Goal: Information Seeking & Learning: Learn about a topic

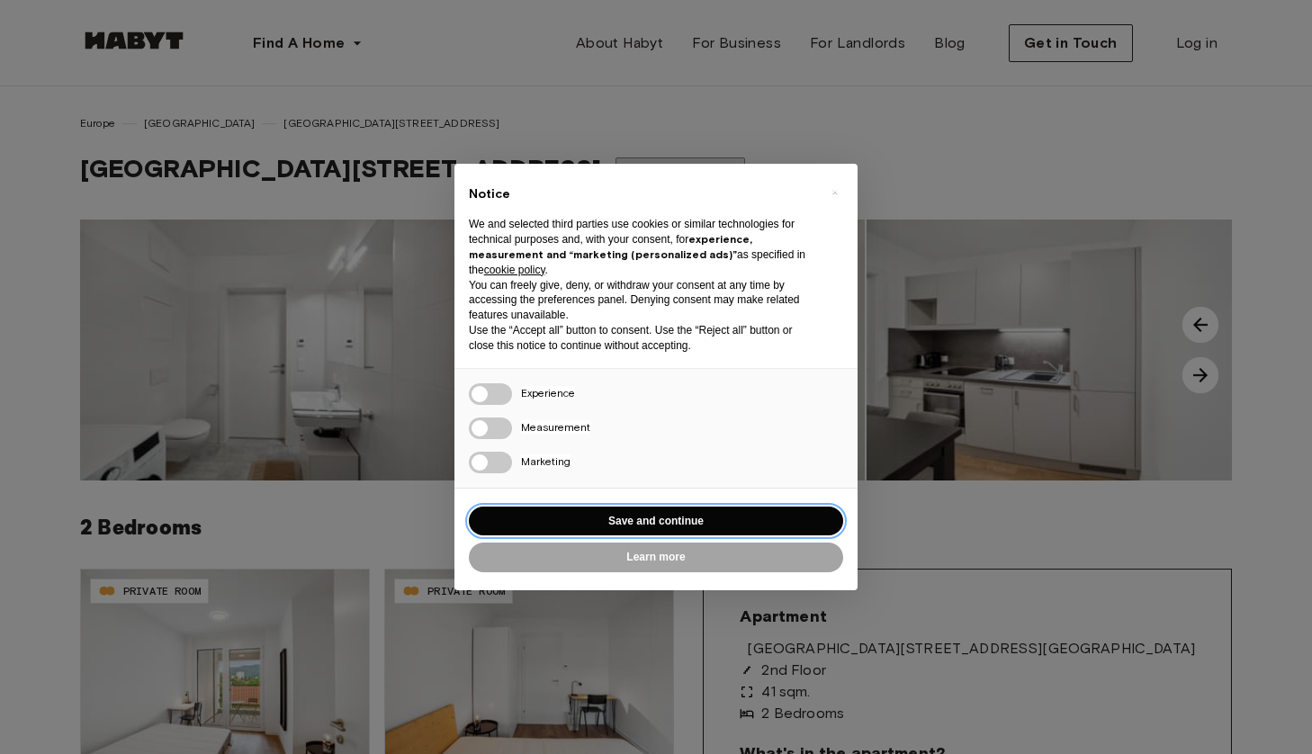
click at [569, 512] on button "Save and continue" at bounding box center [656, 522] width 374 height 30
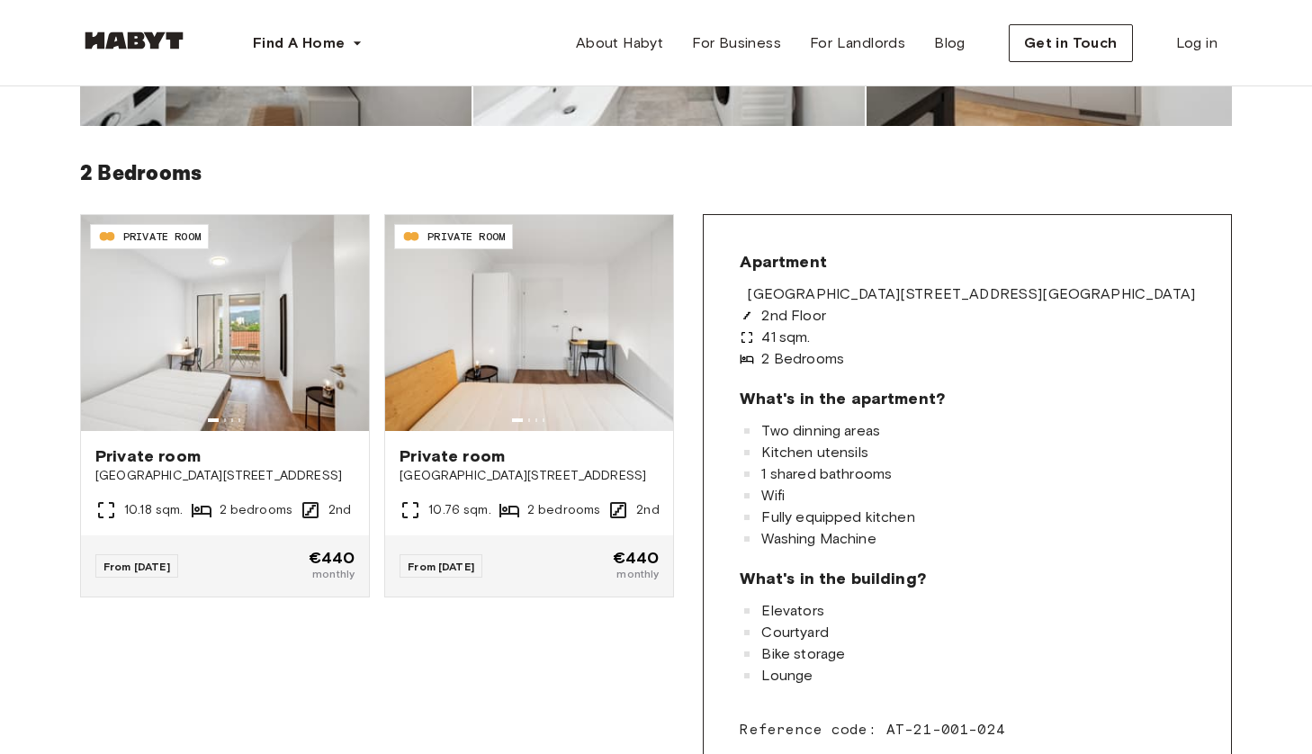
scroll to position [369, 0]
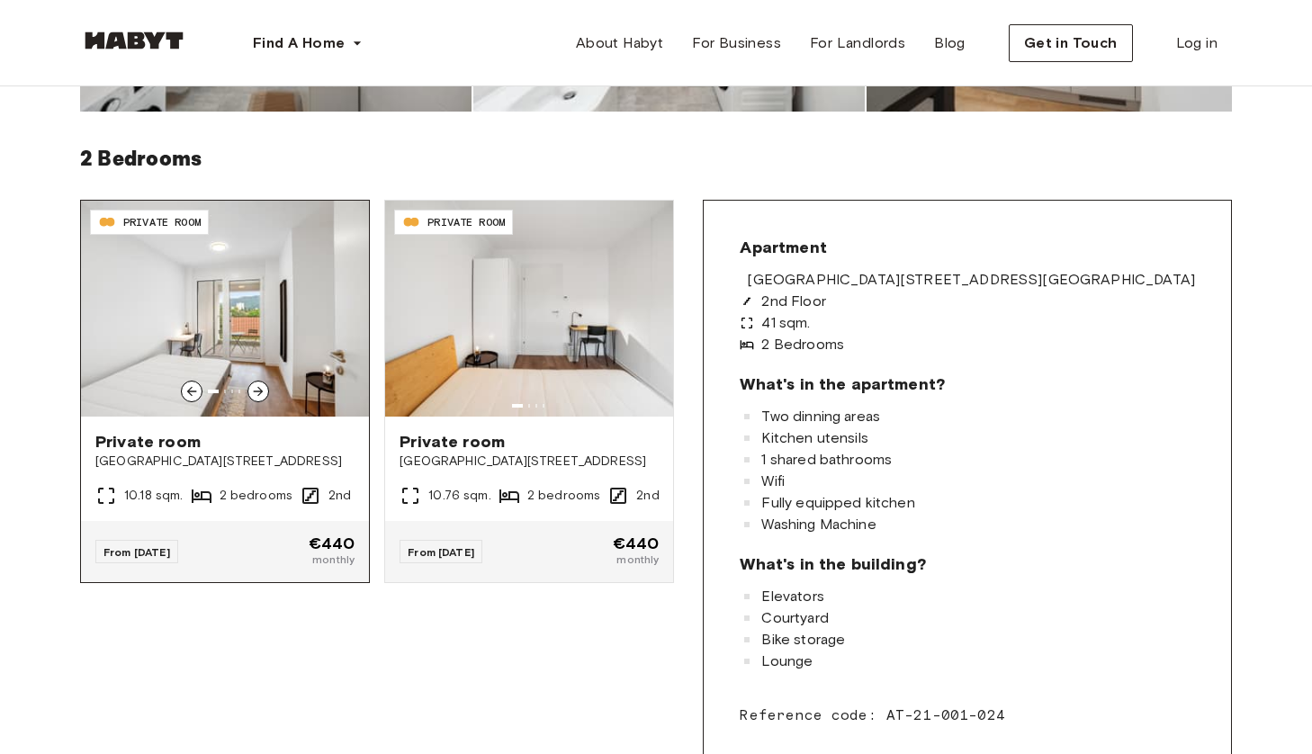
click at [306, 345] on img at bounding box center [225, 309] width 288 height 216
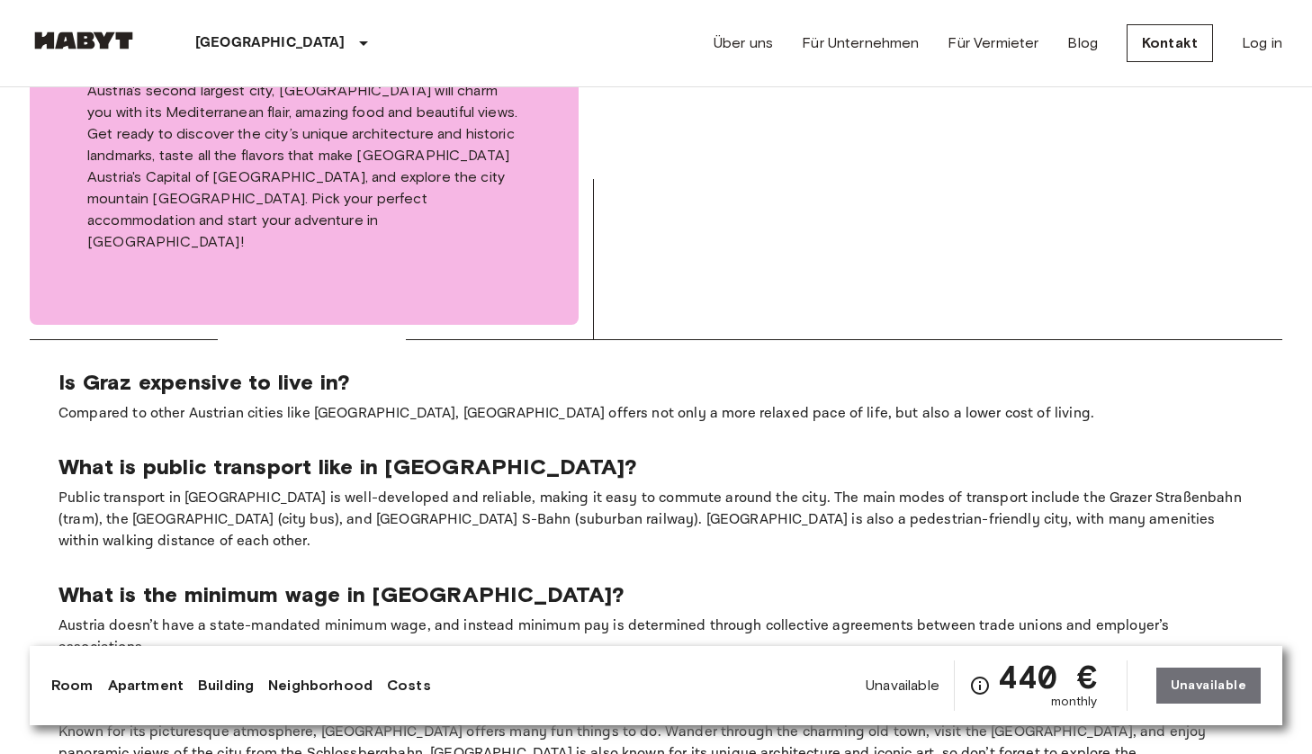
scroll to position [3259, 0]
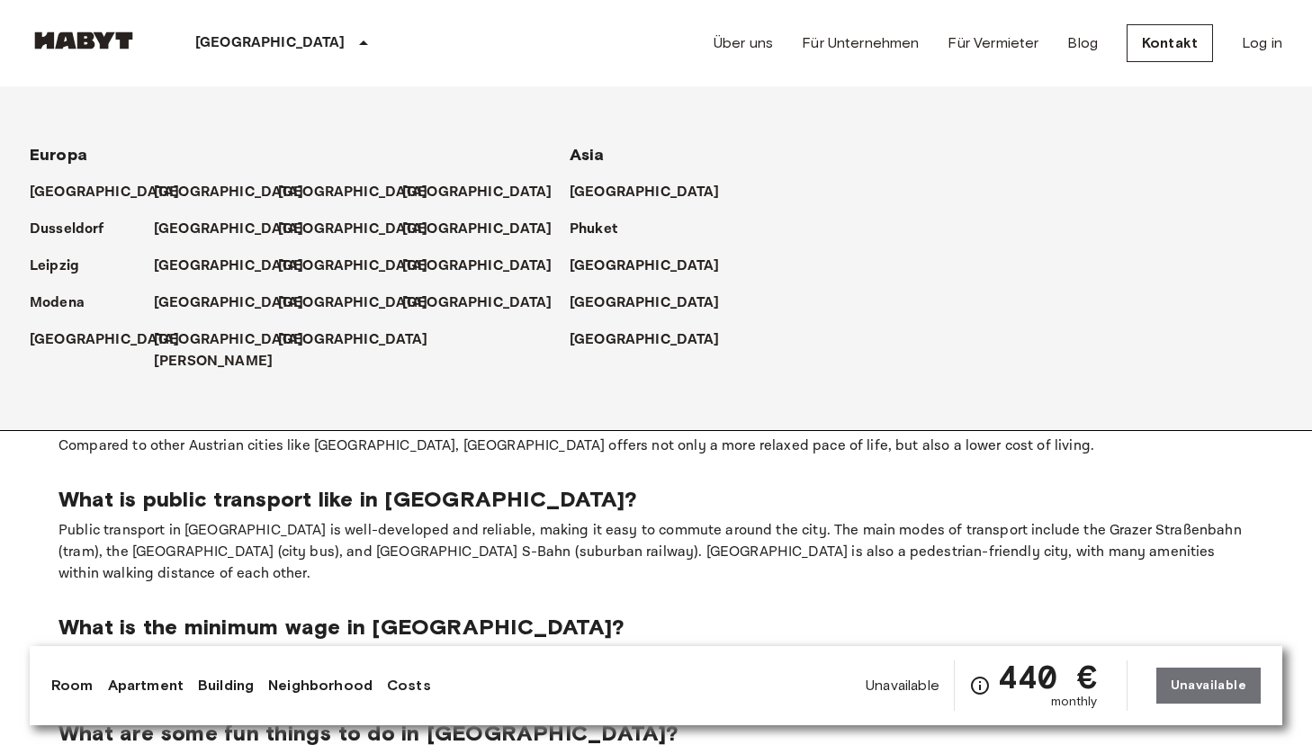
click at [226, 45] on p "[GEOGRAPHIC_DATA]" at bounding box center [270, 43] width 150 height 22
click at [298, 230] on p "[GEOGRAPHIC_DATA]" at bounding box center [357, 230] width 150 height 22
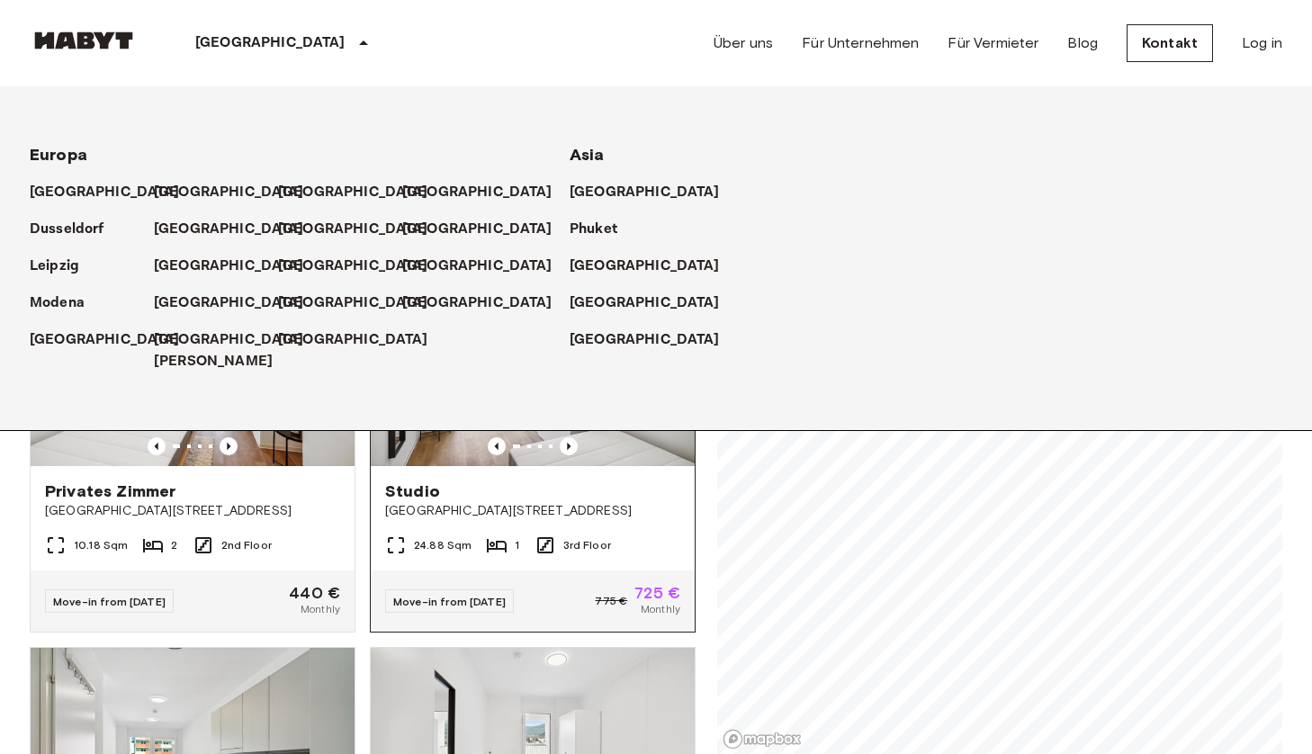
click at [611, 480] on div "Studio" at bounding box center [532, 491] width 295 height 22
click at [708, 481] on div "Private rooms and apartments for rent in Graz Move-in date ​ Move-in date Type …" at bounding box center [656, 421] width 1252 height 668
click at [297, 226] on p "[GEOGRAPHIC_DATA]" at bounding box center [357, 230] width 150 height 22
click at [310, 228] on p "[GEOGRAPHIC_DATA]" at bounding box center [357, 230] width 150 height 22
click at [302, 194] on p "Brüssel" at bounding box center [357, 193] width 150 height 22
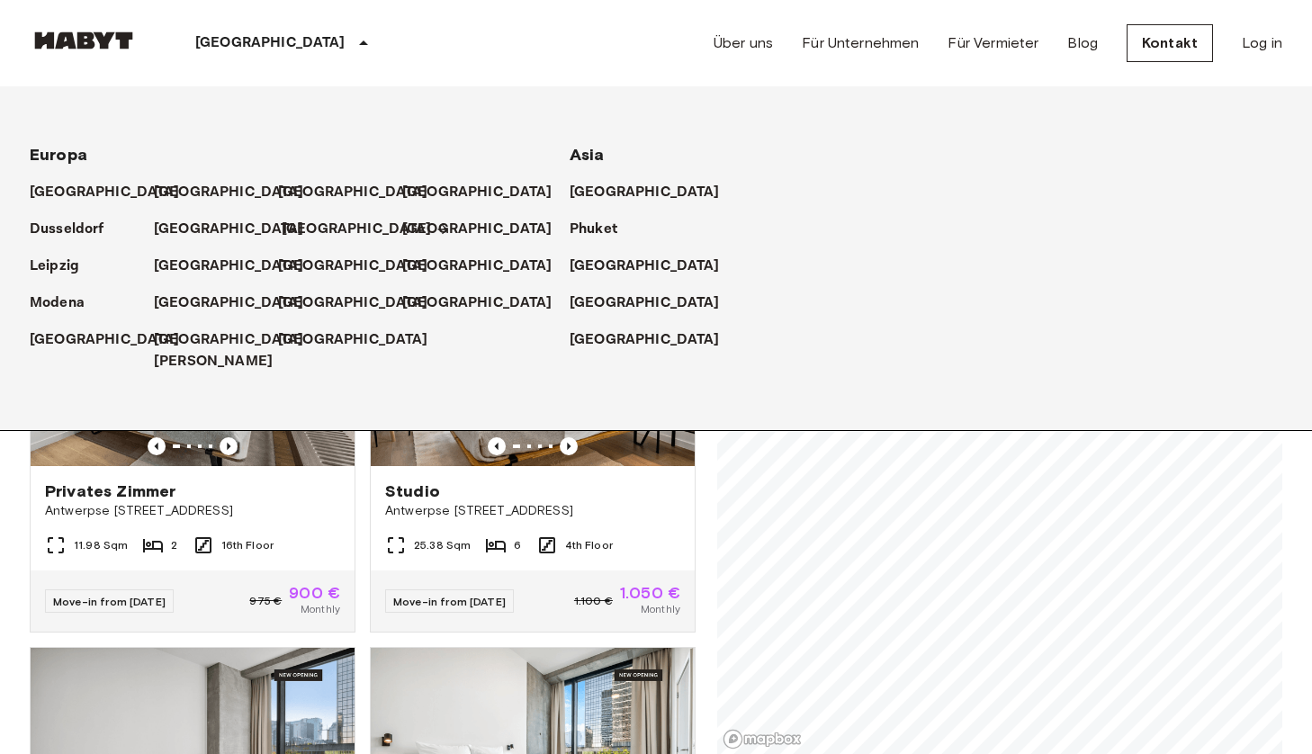
click at [301, 231] on p "[GEOGRAPHIC_DATA]" at bounding box center [357, 230] width 150 height 22
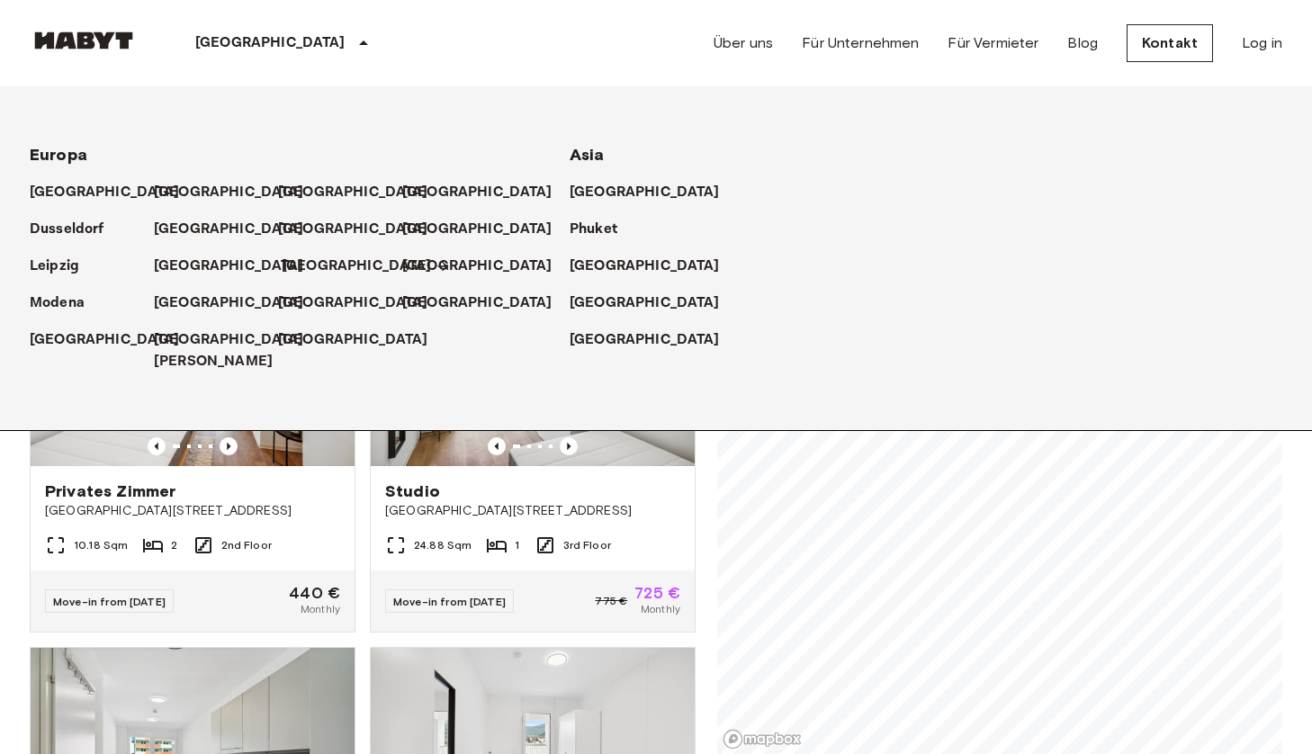
click at [308, 264] on p "[GEOGRAPHIC_DATA]" at bounding box center [357, 267] width 150 height 22
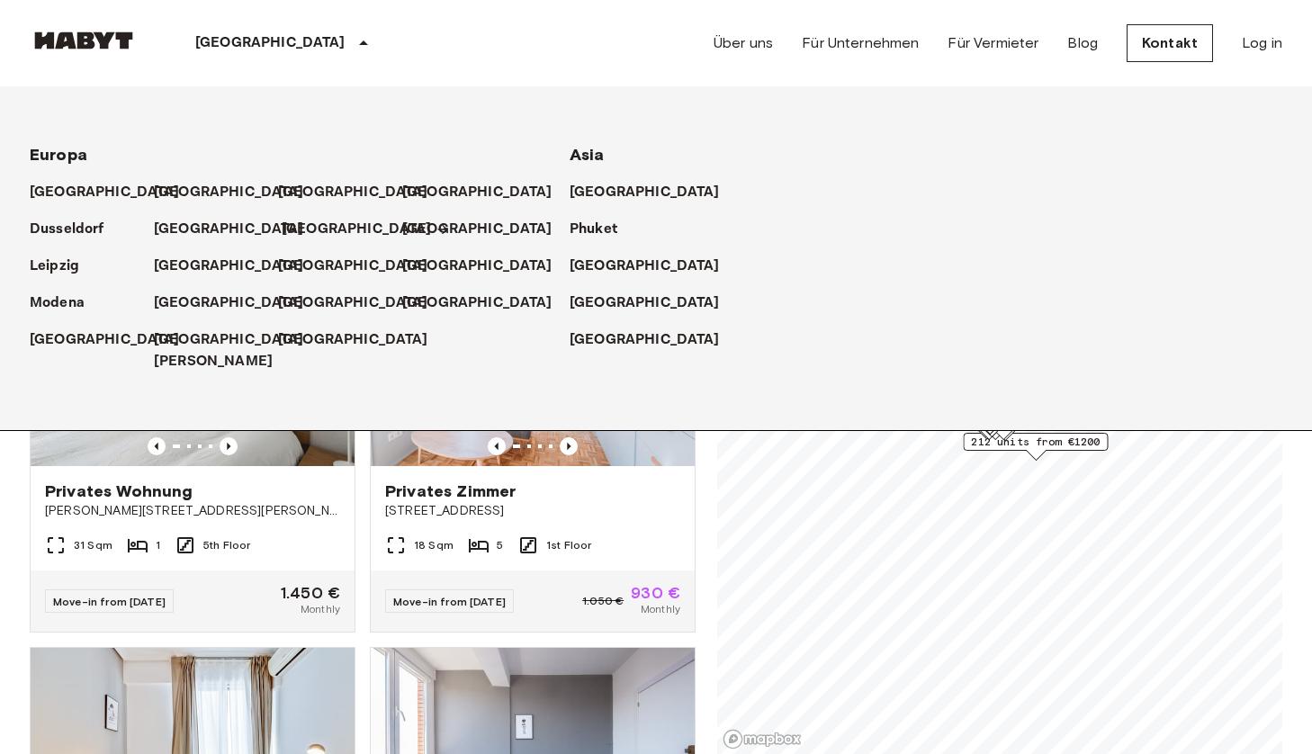
click at [292, 230] on p "[GEOGRAPHIC_DATA]" at bounding box center [357, 230] width 150 height 22
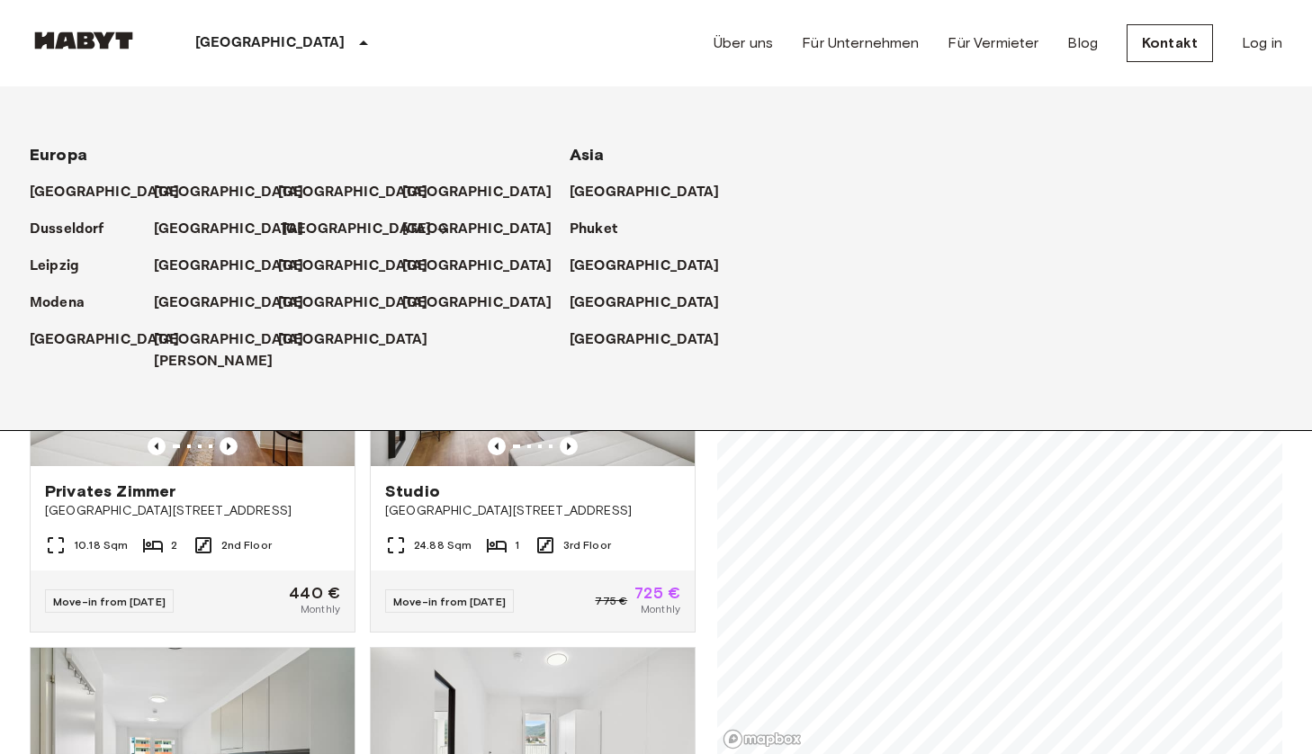
click at [301, 226] on p "[GEOGRAPHIC_DATA]" at bounding box center [357, 230] width 150 height 22
click at [417, 227] on p "[GEOGRAPHIC_DATA]" at bounding box center [481, 230] width 150 height 22
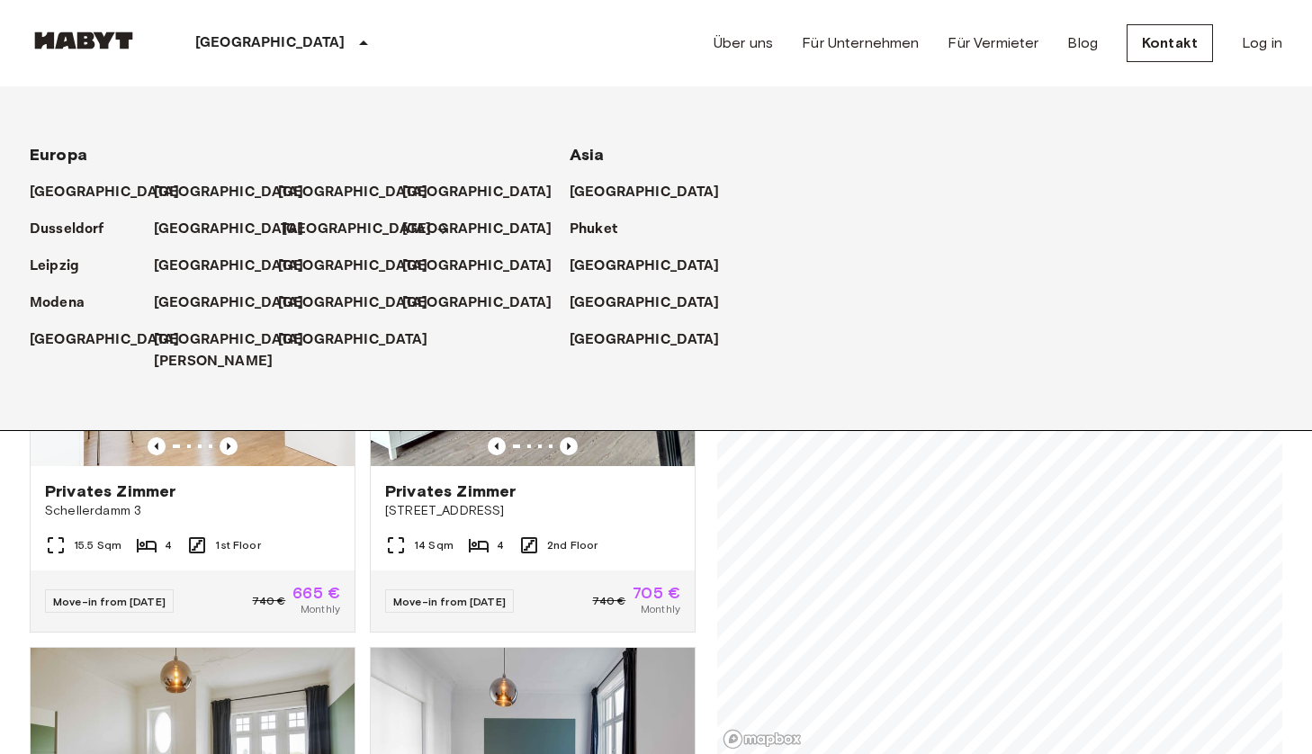
click at [302, 232] on p "[GEOGRAPHIC_DATA]" at bounding box center [357, 230] width 150 height 22
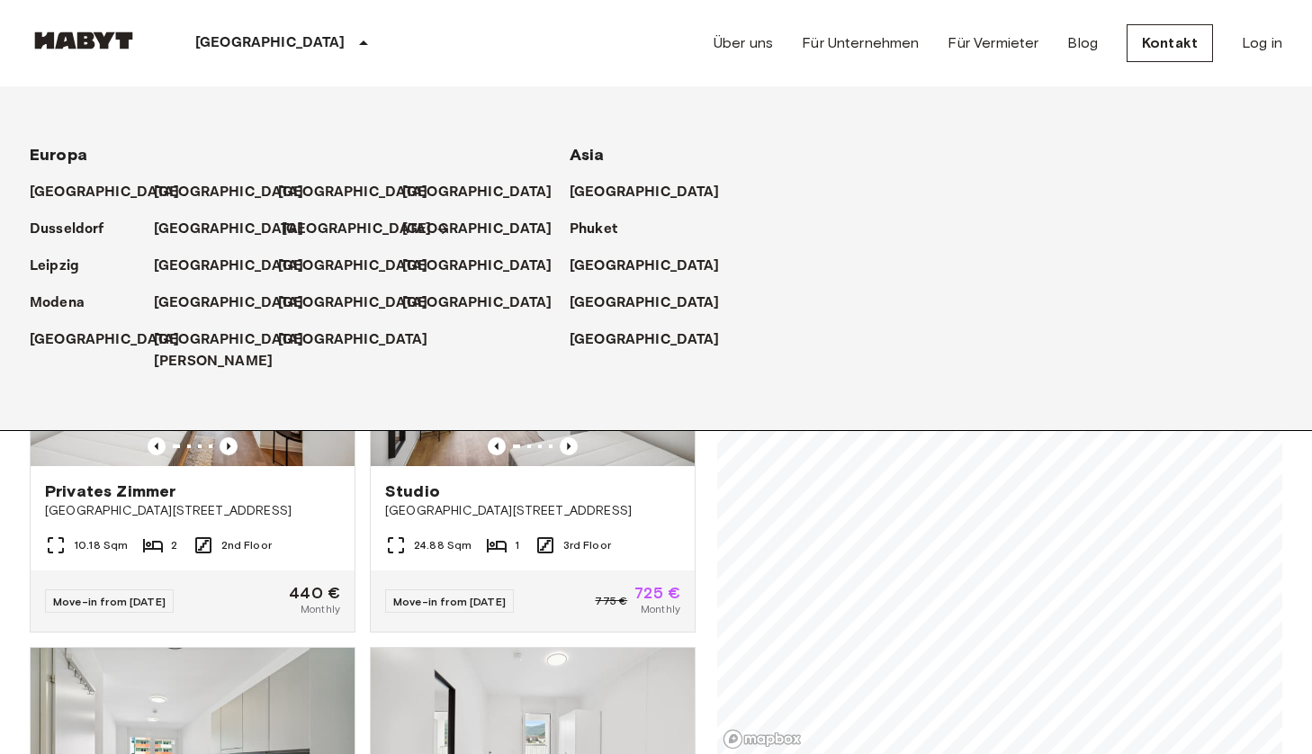
click at [292, 232] on p "[GEOGRAPHIC_DATA]" at bounding box center [357, 230] width 150 height 22
click at [353, 44] on icon at bounding box center [364, 43] width 22 height 22
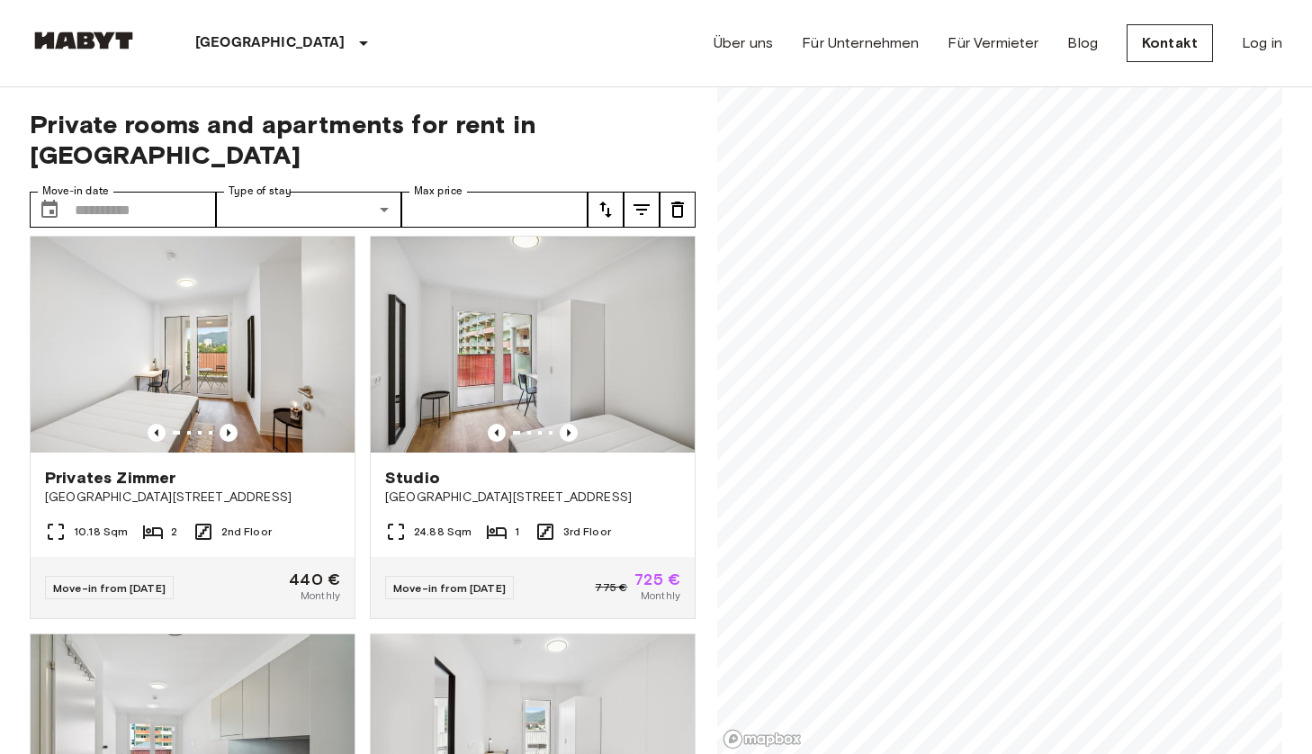
scroll to position [12, 0]
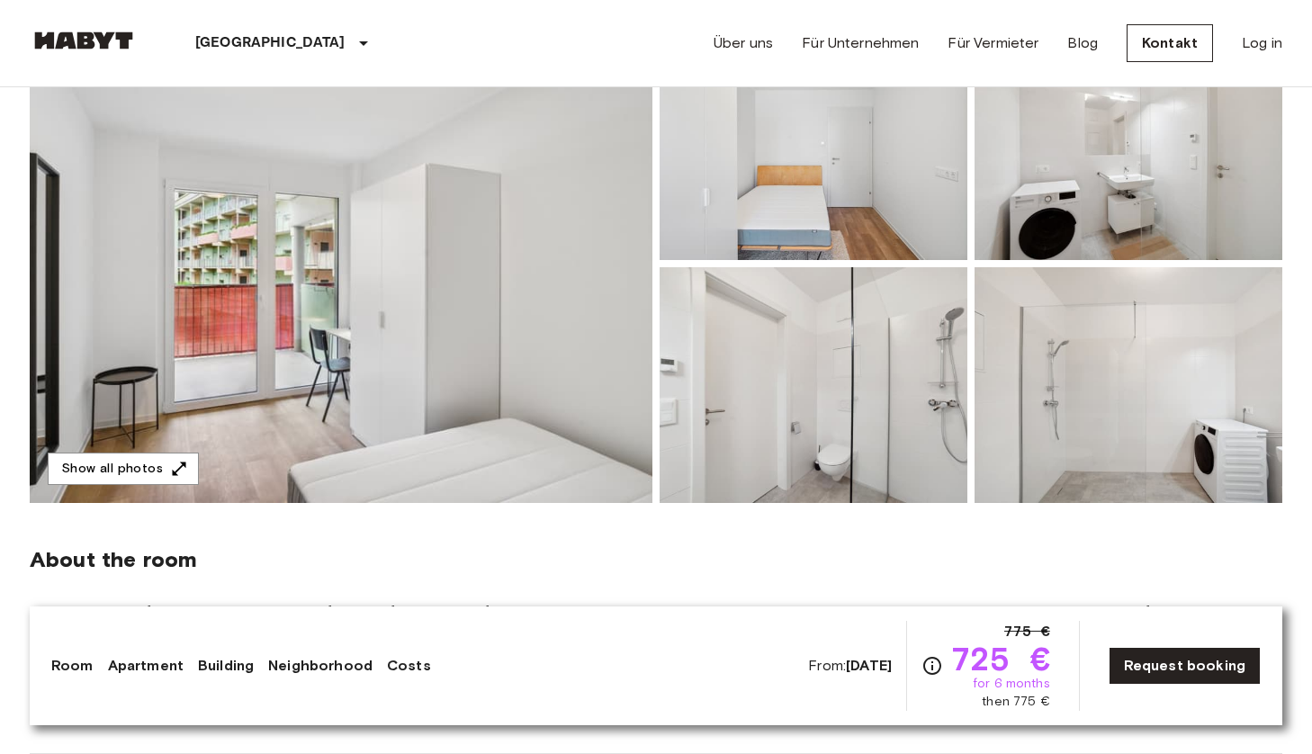
scroll to position [220, 0]
